Goal: Transaction & Acquisition: Purchase product/service

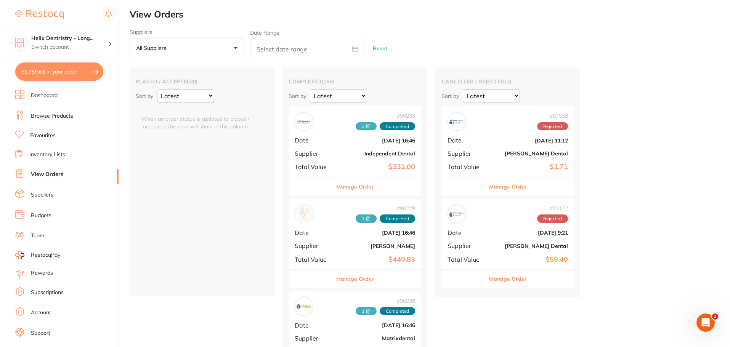
click at [75, 77] on button "$1,789.63 in your order" at bounding box center [59, 72] width 88 height 18
checkbox input "true"
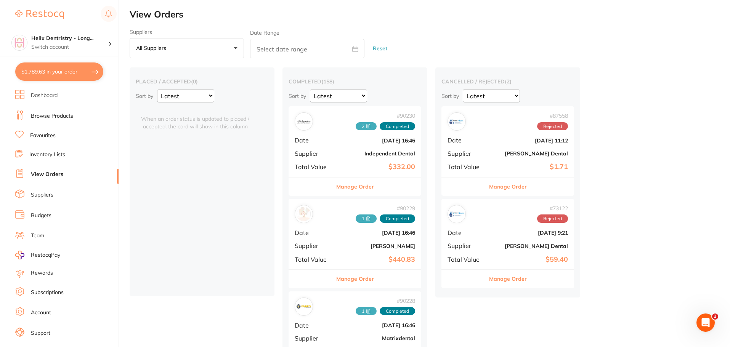
checkbox input "true"
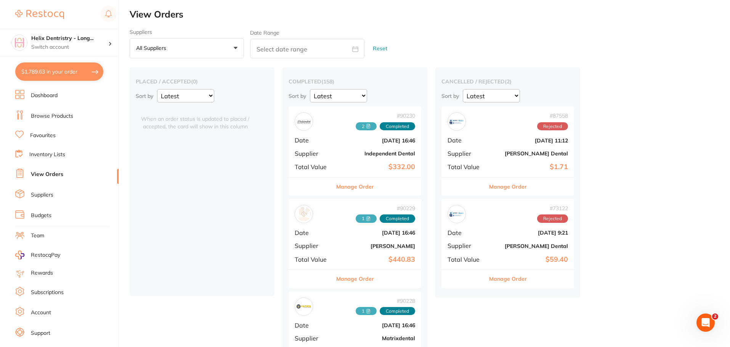
checkbox input "true"
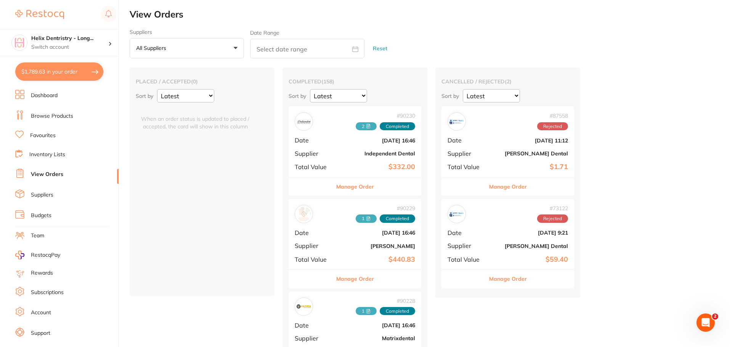
checkbox input "true"
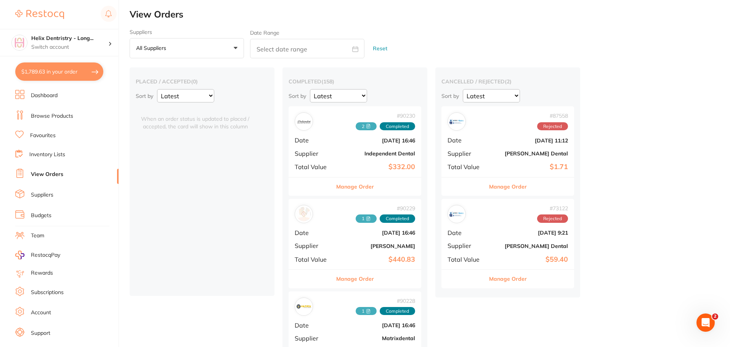
checkbox input "true"
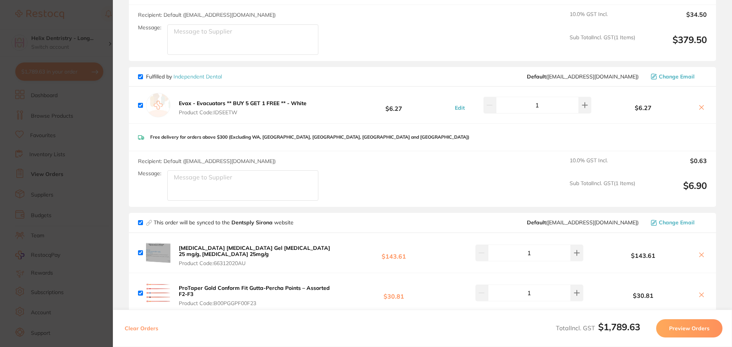
scroll to position [148, 0]
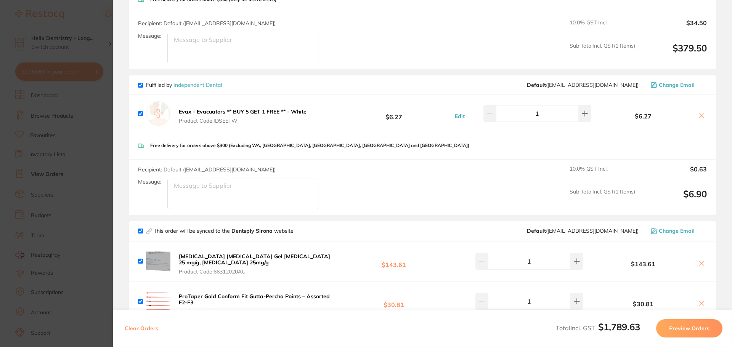
click at [116, 178] on section "Review Orders Your orders are being processed and we will notify you once we ha…" at bounding box center [422, 173] width 619 height 347
click at [104, 151] on section "Update RRP Set your pre negotiated price for this item. Item Agreed RRP (excl. …" at bounding box center [366, 173] width 732 height 347
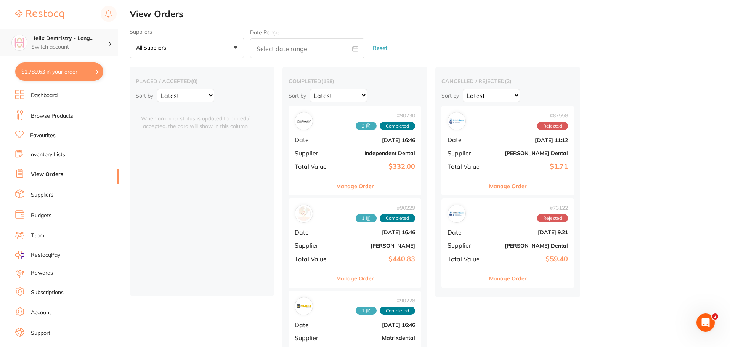
click at [97, 46] on p "Switch account" at bounding box center [69, 47] width 77 height 8
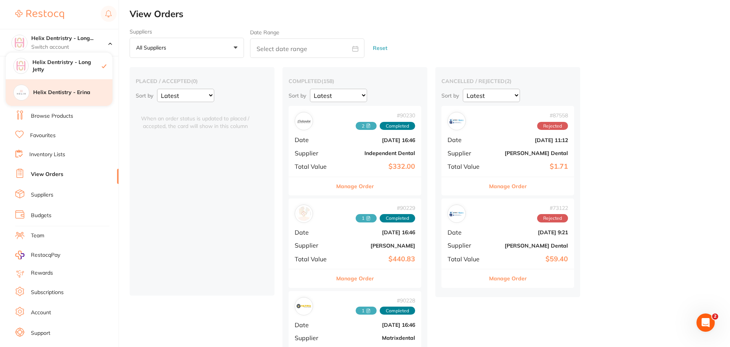
click at [76, 96] on h4 "Helix Dentistry - Erina" at bounding box center [72, 93] width 79 height 8
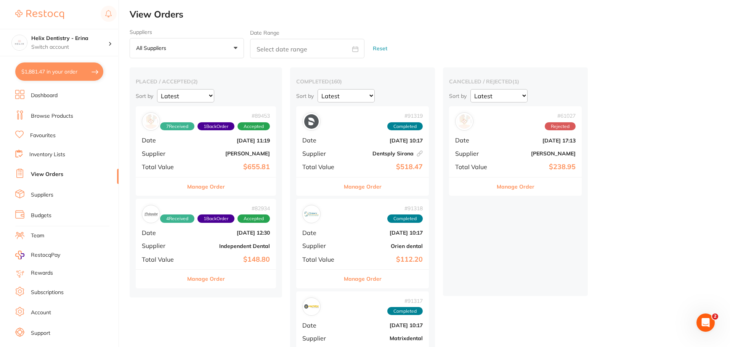
click at [84, 73] on button "$1,881.47 in your order" at bounding box center [59, 72] width 88 height 18
checkbox input "true"
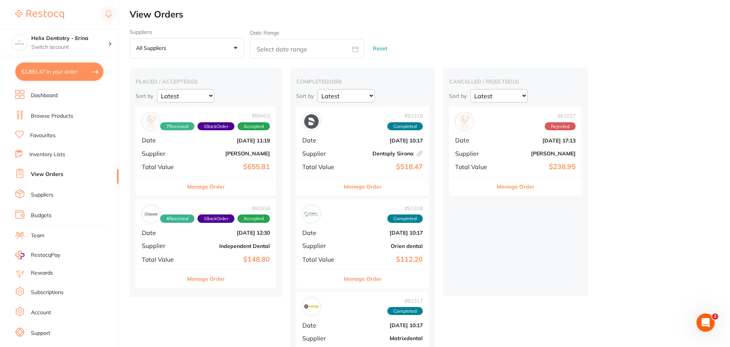
checkbox input "true"
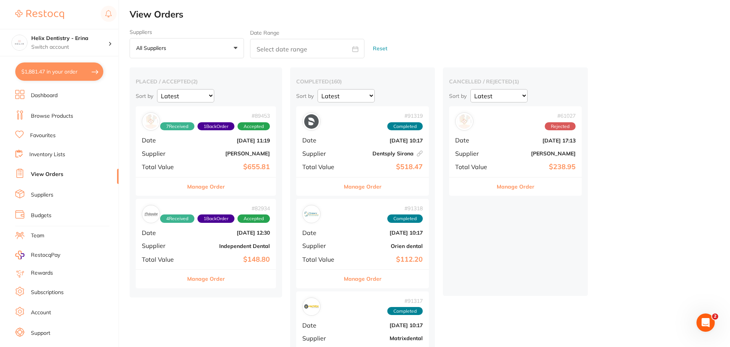
checkbox input "true"
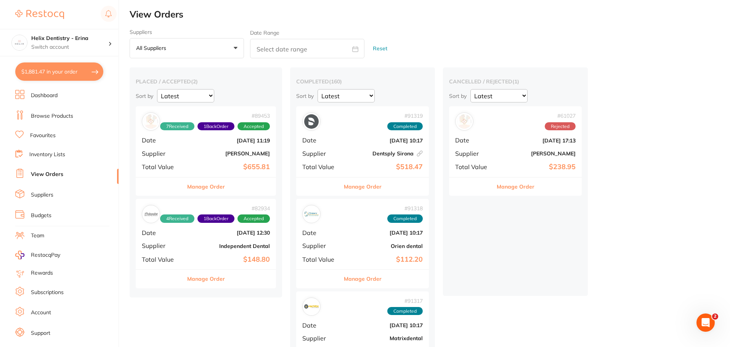
checkbox input "true"
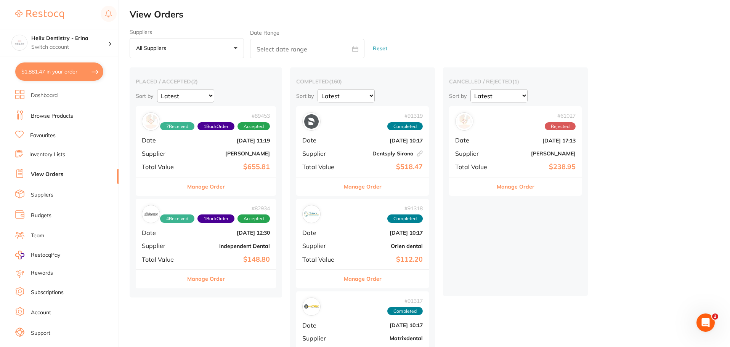
checkbox input "true"
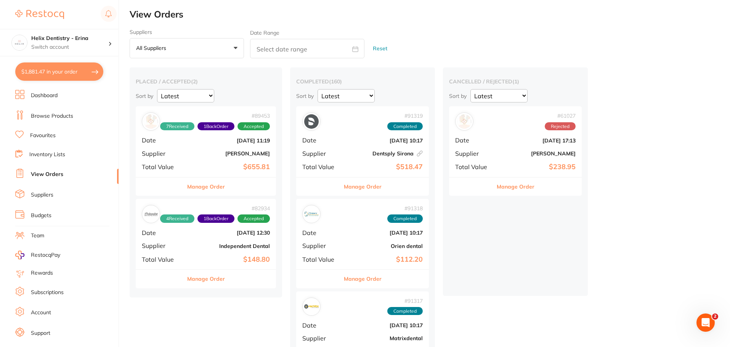
checkbox input "true"
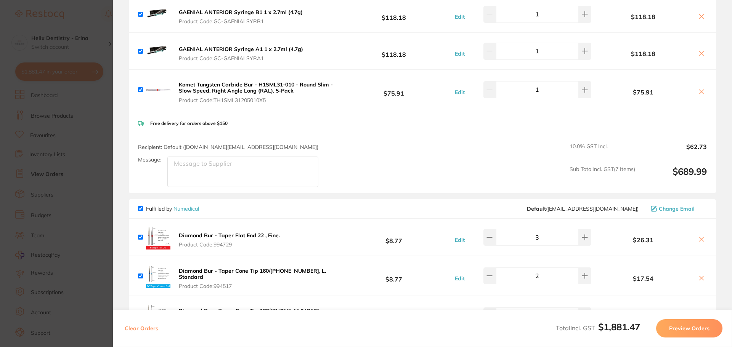
scroll to position [820, 0]
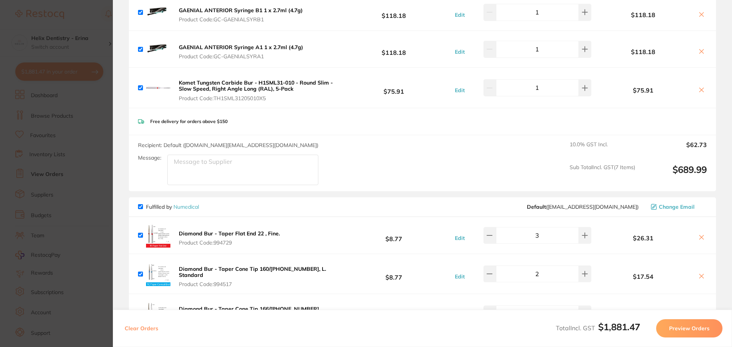
click at [202, 79] on b "Komet Tungsten Carbide Bur - H1SML31-010 - Round Slim - Slow Speed, Right Angle…" at bounding box center [256, 85] width 154 height 13
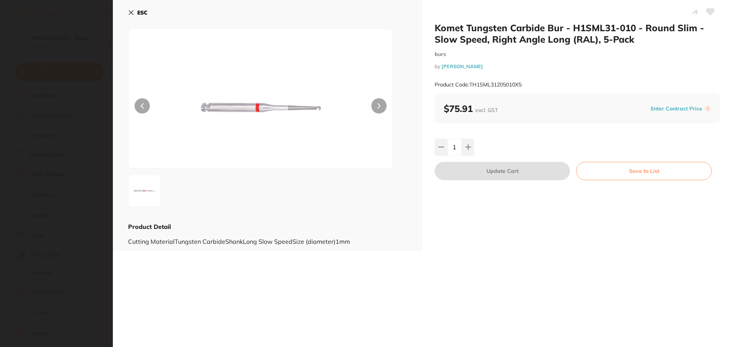
scroll to position [0, 0]
click at [372, 103] on button at bounding box center [378, 105] width 15 height 15
click at [77, 183] on section "Komet Tungsten Carbide Bur - H1SML31-010 - Round Slim - Slow Speed, Right Angle…" at bounding box center [366, 173] width 732 height 347
